Goal: Information Seeking & Learning: Learn about a topic

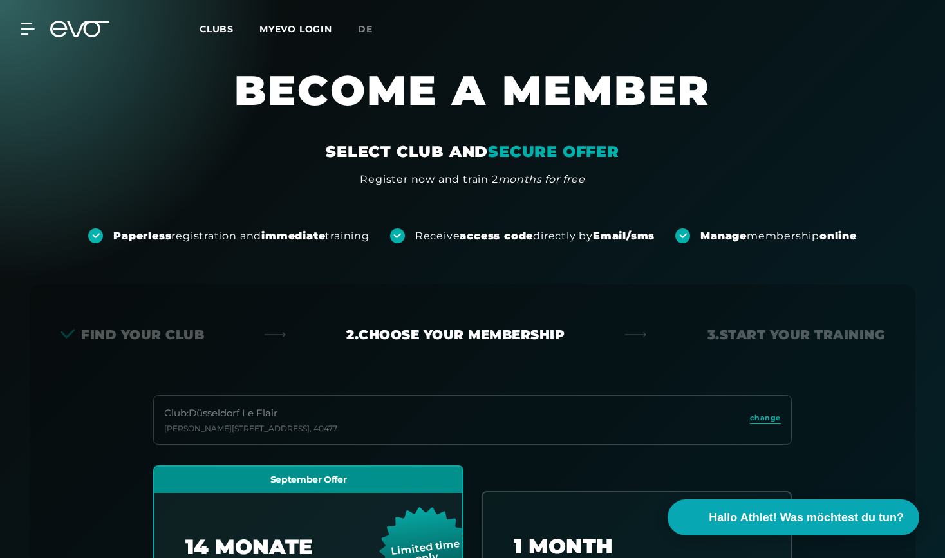
click at [24, 31] on icon at bounding box center [28, 29] width 14 height 12
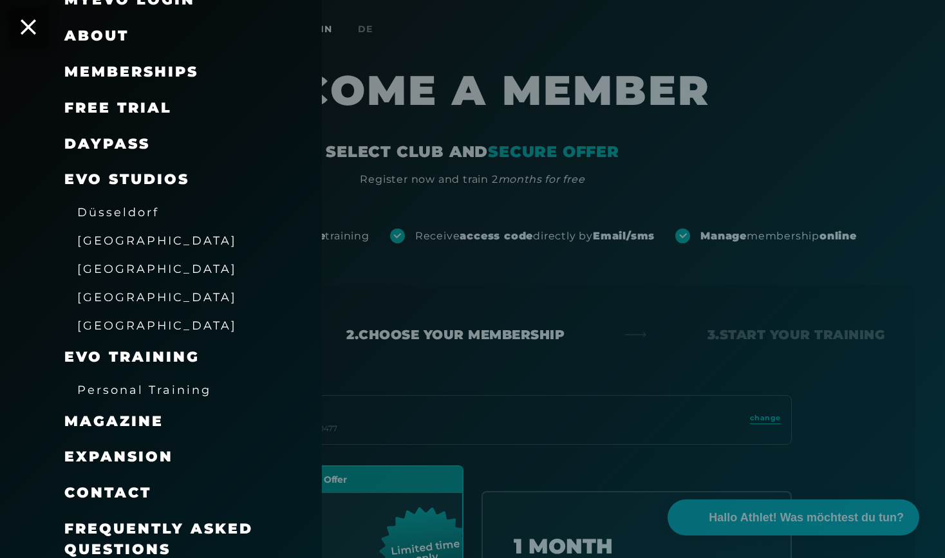
scroll to position [82, 0]
click at [134, 529] on span "Frequently asked questions" at bounding box center [158, 540] width 189 height 38
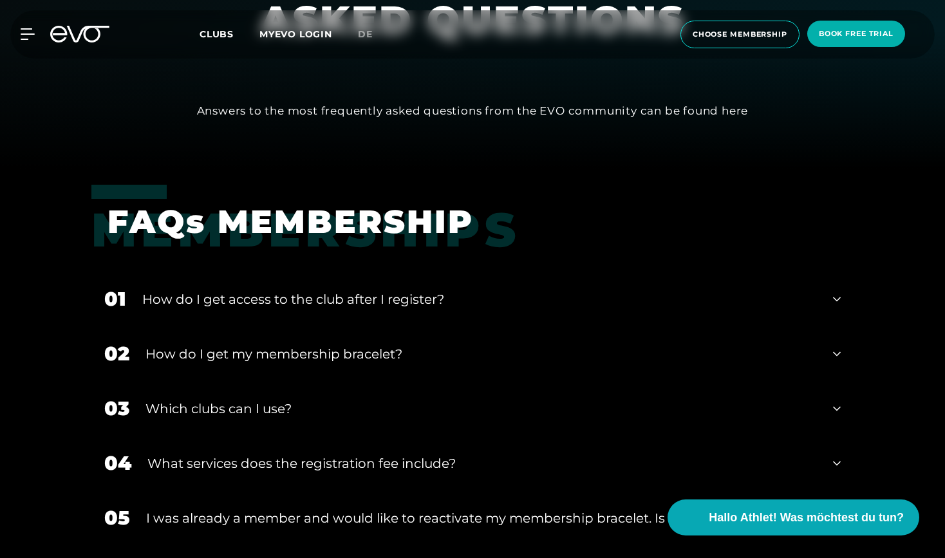
scroll to position [391, 0]
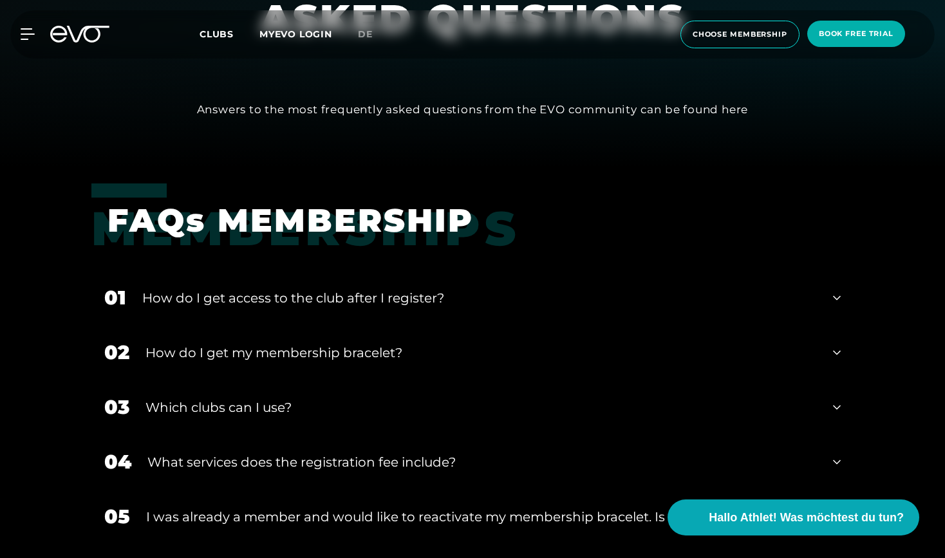
click at [450, 293] on div "How do I get access to the club after I register?" at bounding box center [479, 297] width 675 height 19
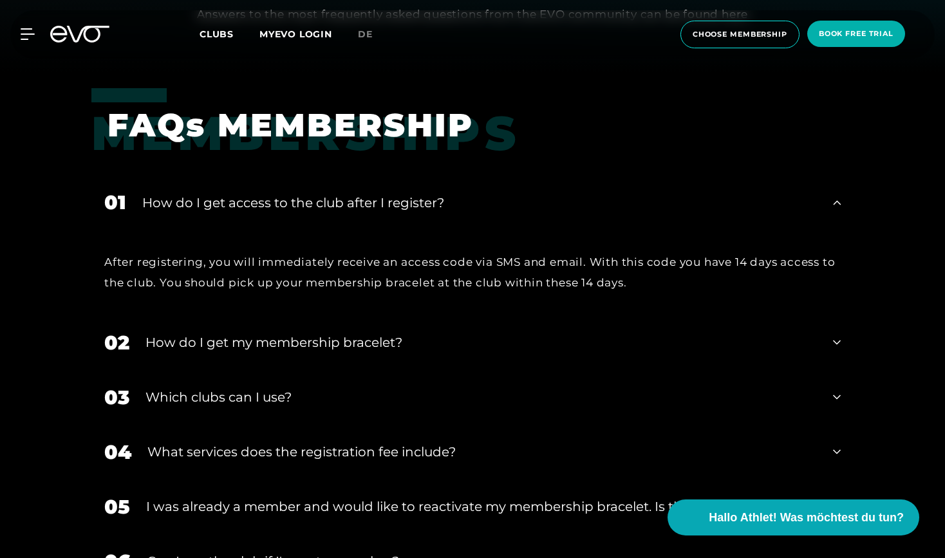
scroll to position [487, 0]
click at [315, 343] on div "How do I get my membership bracelet?" at bounding box center [482, 341] width 672 height 19
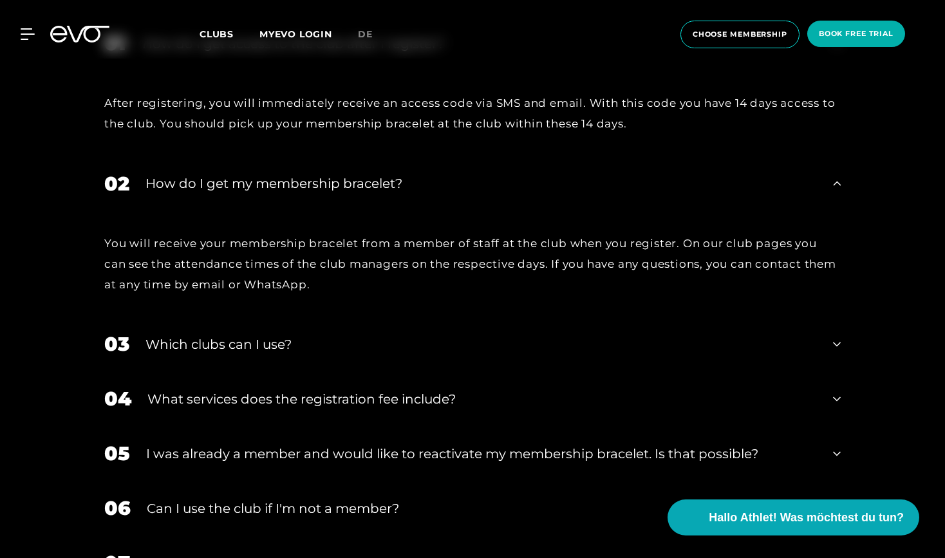
scroll to position [646, 0]
click at [282, 339] on div "Which clubs can I use?" at bounding box center [482, 343] width 672 height 19
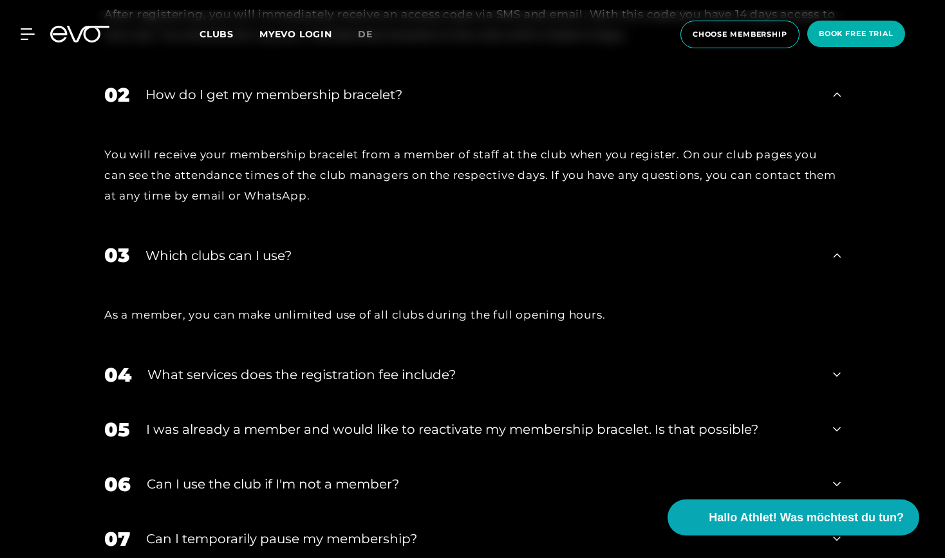
scroll to position [735, 0]
click at [292, 365] on div "What services does the registration fee include?" at bounding box center [482, 373] width 670 height 19
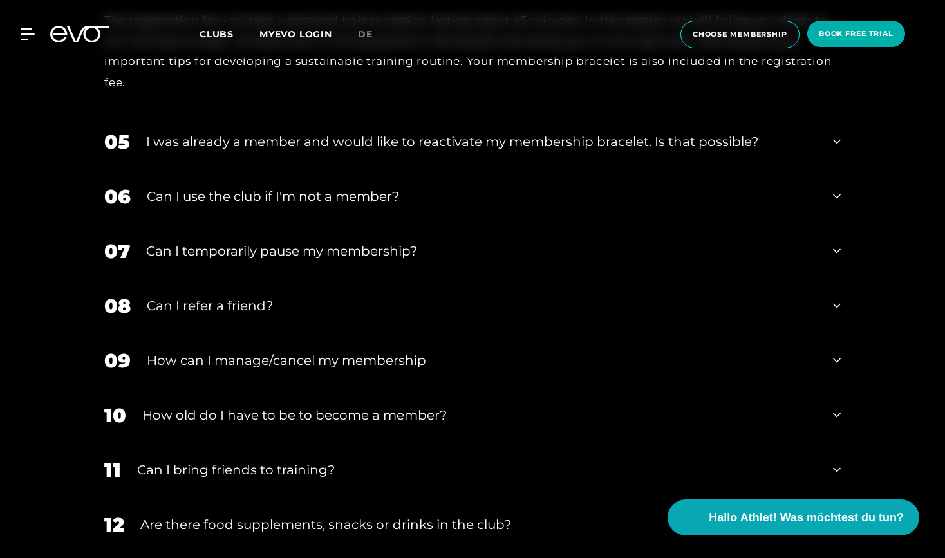
scroll to position [1150, 0]
click at [252, 310] on div "Can I refer a friend?" at bounding box center [482, 304] width 670 height 19
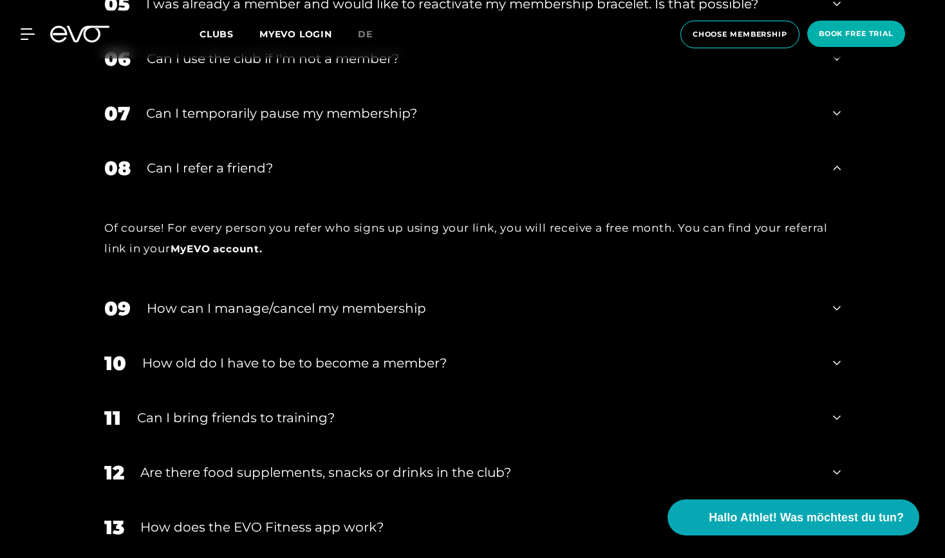
scroll to position [1290, 0]
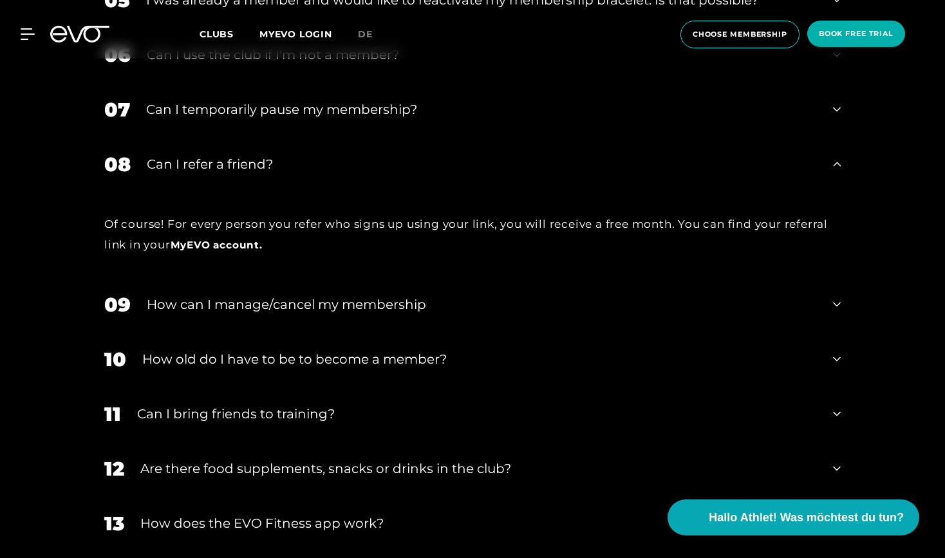
click at [282, 363] on div "How old do I have to be to become a member?" at bounding box center [479, 359] width 675 height 19
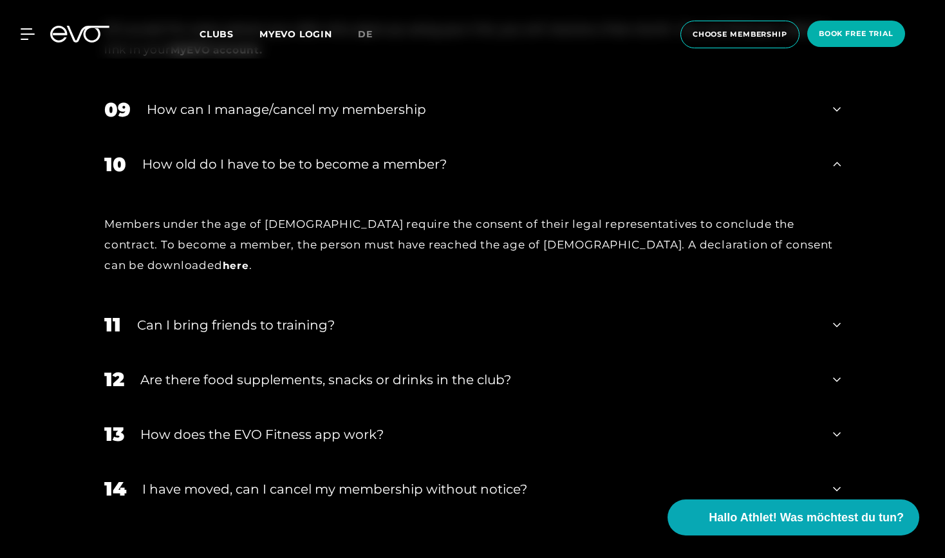
scroll to position [1489, 0]
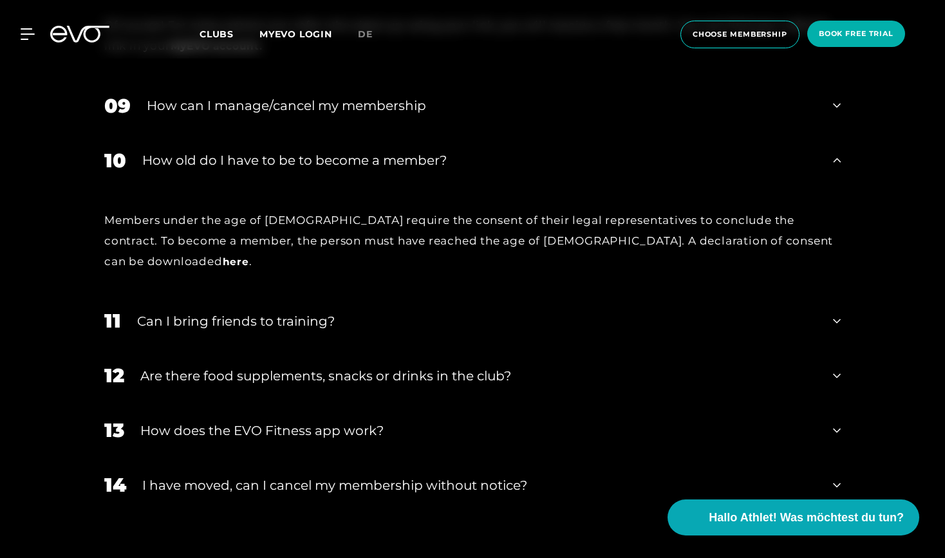
click at [260, 312] on div "Can I bring friends to training?" at bounding box center [477, 321] width 680 height 19
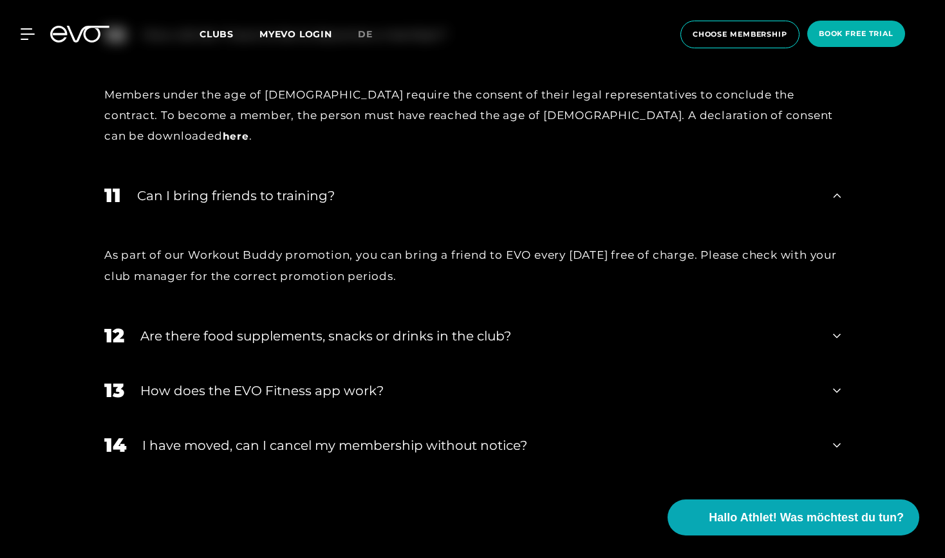
scroll to position [1615, 0]
click at [256, 381] on div "How does the EVO Fitness app work?" at bounding box center [478, 390] width 677 height 19
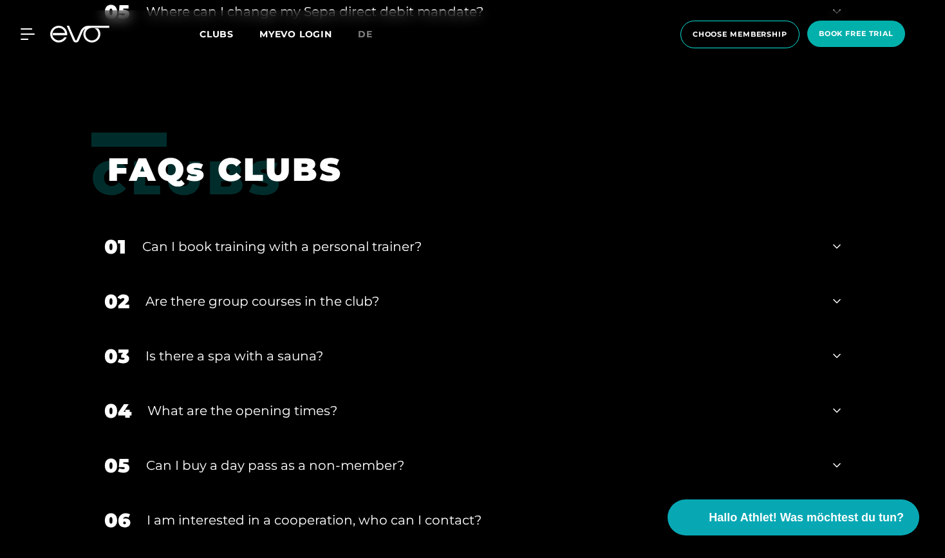
scroll to position [2591, 0]
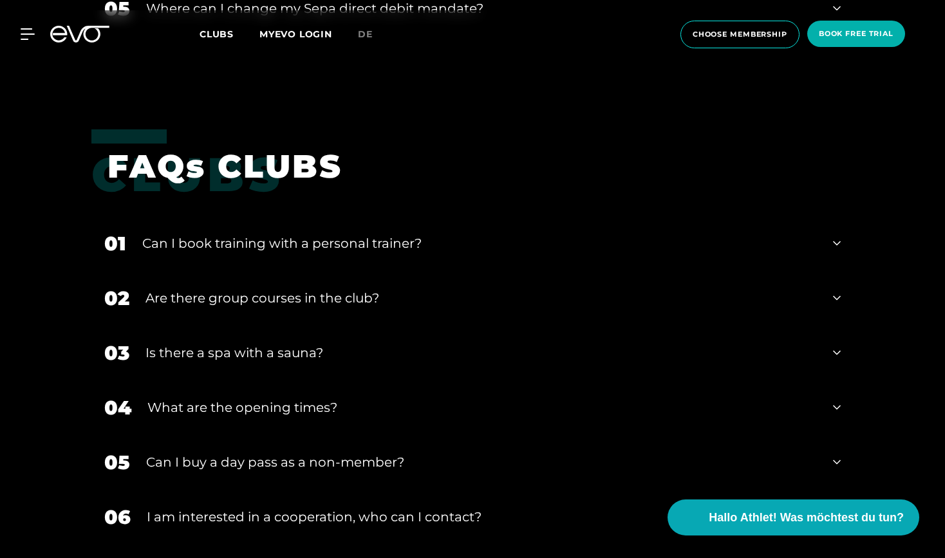
click at [351, 234] on div "Can I book training with a personal trainer?" at bounding box center [479, 243] width 675 height 19
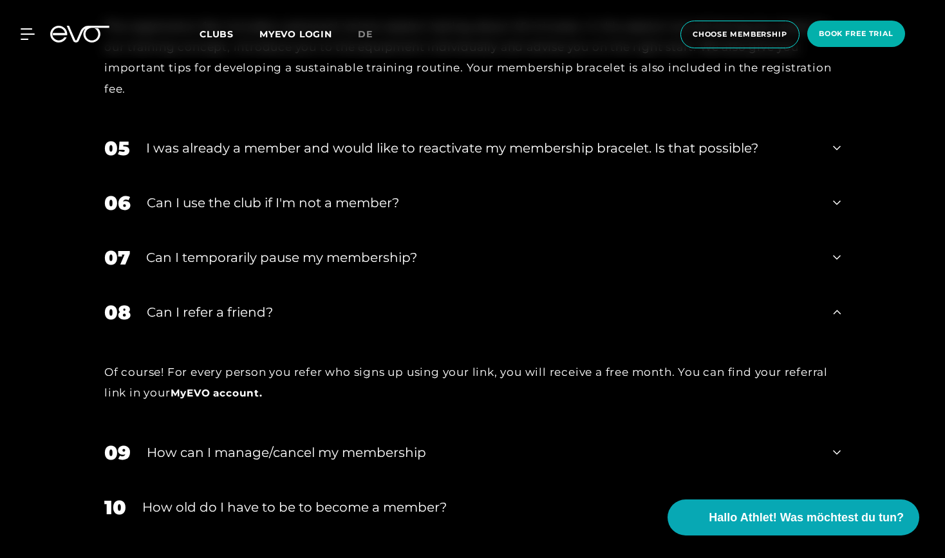
scroll to position [1051, 0]
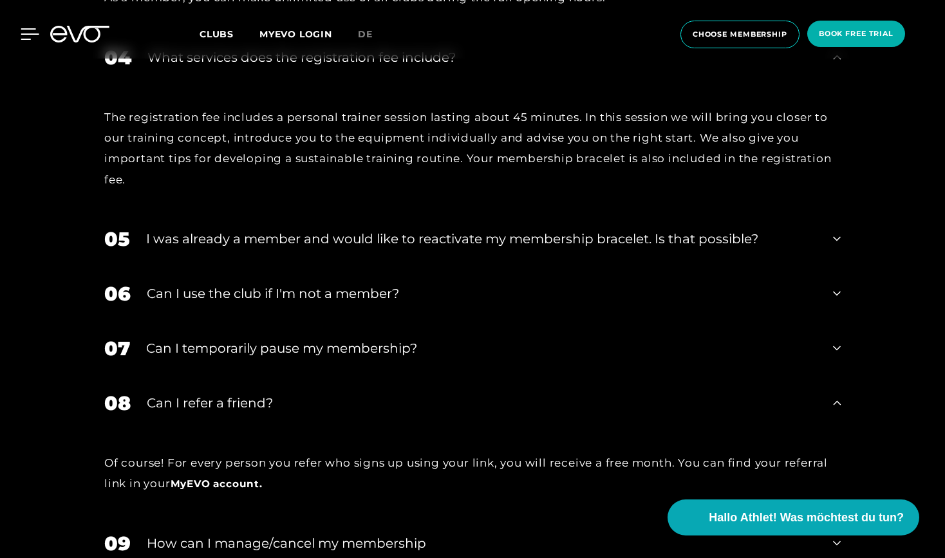
click at [33, 37] on icon at bounding box center [30, 34] width 19 height 12
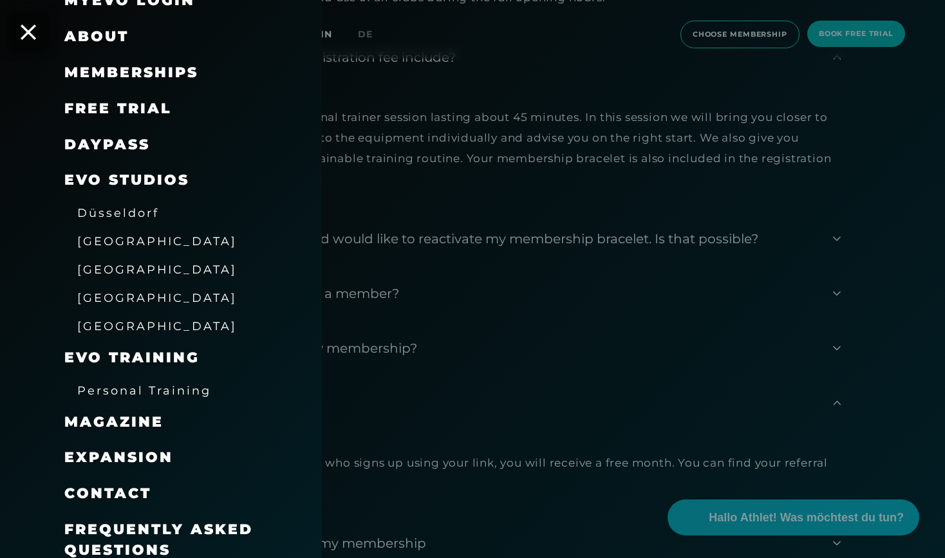
click at [130, 206] on span "Düsseldorf" at bounding box center [118, 213] width 82 height 14
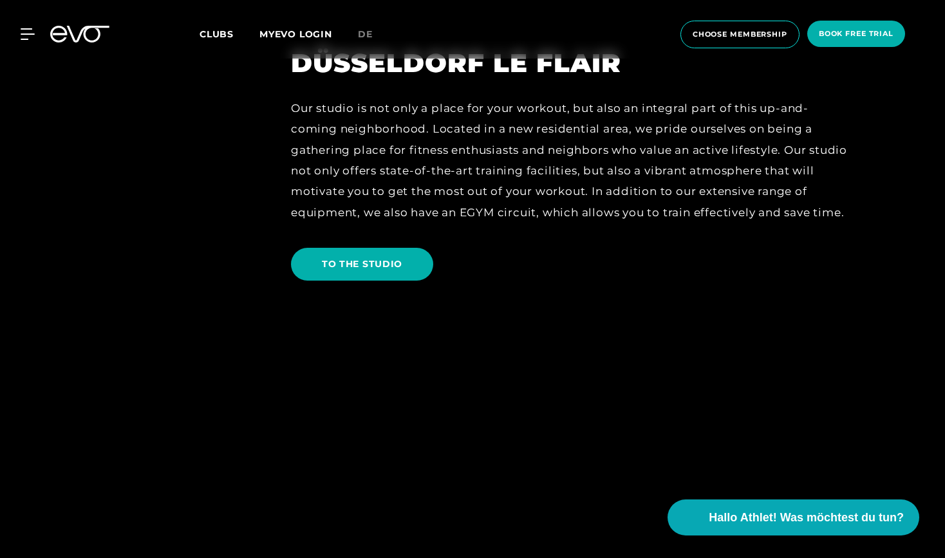
scroll to position [2102, 0]
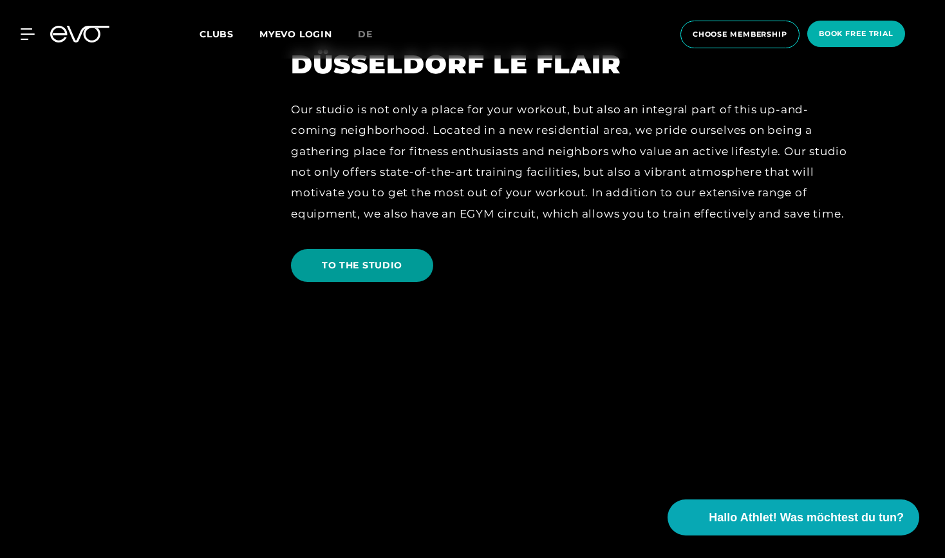
click at [348, 267] on span "TO THE STUDIO" at bounding box center [362, 266] width 80 height 14
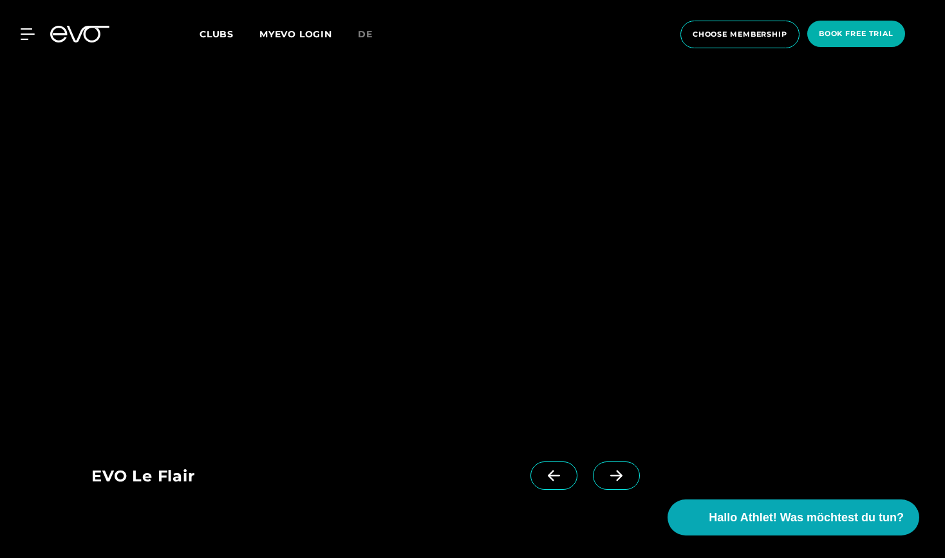
scroll to position [1206, 0]
